Goal: Task Accomplishment & Management: Use online tool/utility

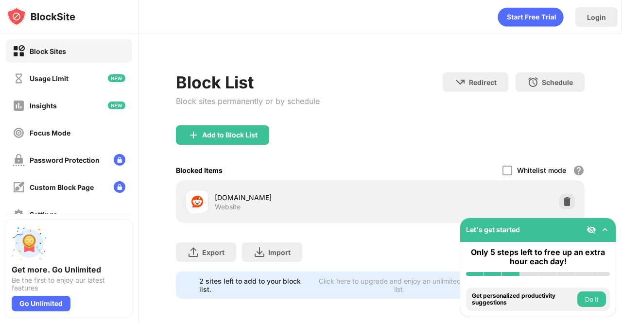
scroll to position [10, 0]
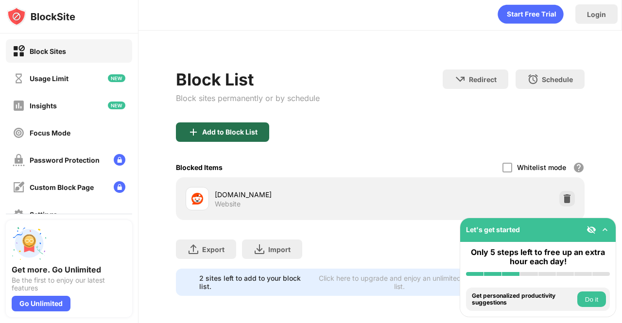
click at [229, 123] on div "Add to Block List" at bounding box center [222, 132] width 93 height 19
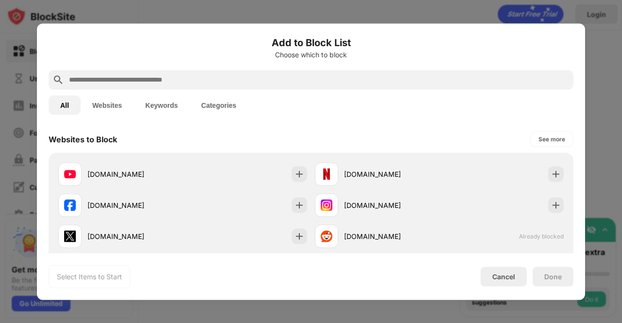
scroll to position [140, 0]
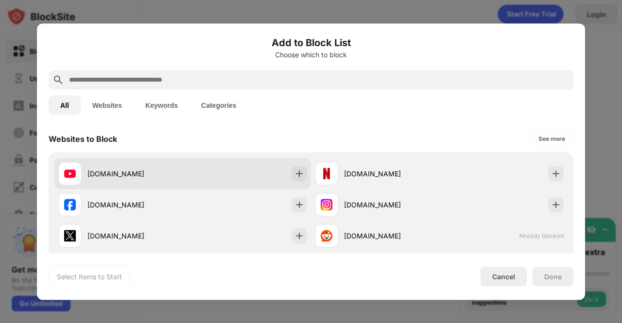
click at [287, 175] on div "[DOMAIN_NAME]" at bounding box center [182, 173] width 257 height 31
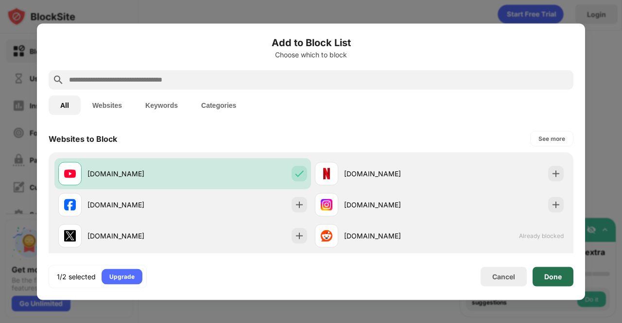
click at [558, 275] on div "Done" at bounding box center [554, 277] width 18 height 8
